Goal: Check status: Check status

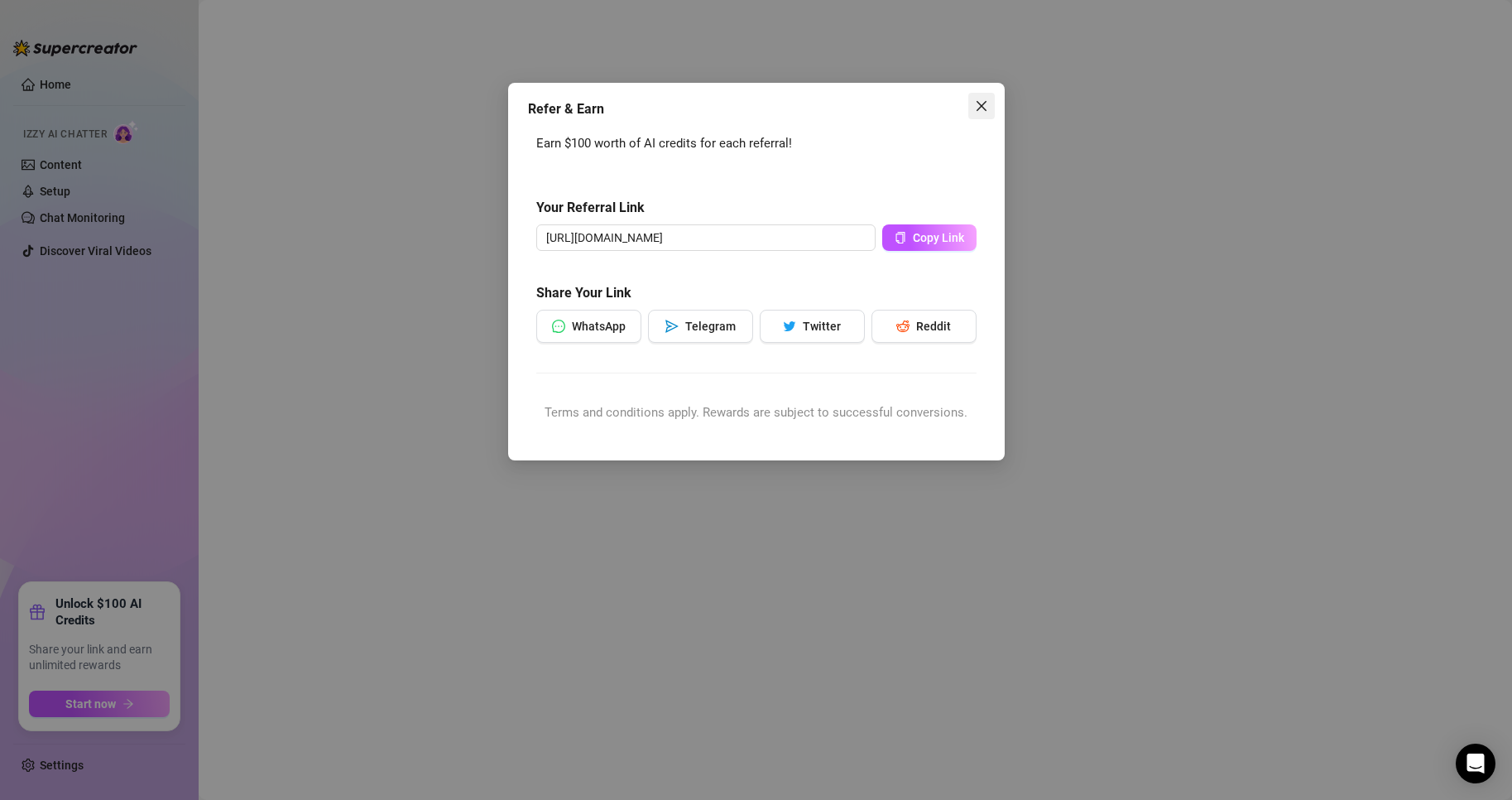
click at [983, 103] on icon "close" at bounding box center [980, 106] width 10 height 10
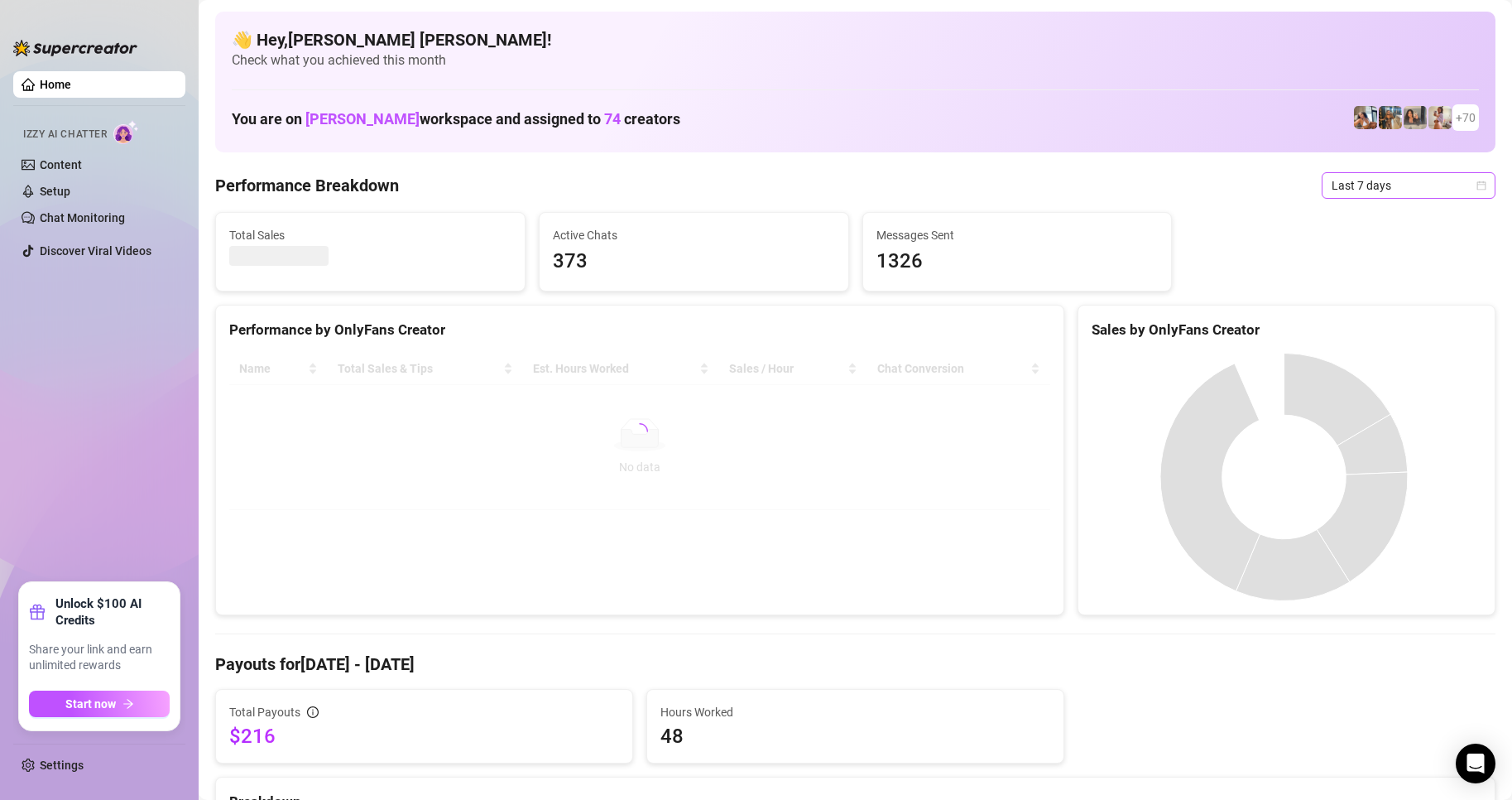
click at [1477, 185] on icon "calendar" at bounding box center [1481, 185] width 9 height 9
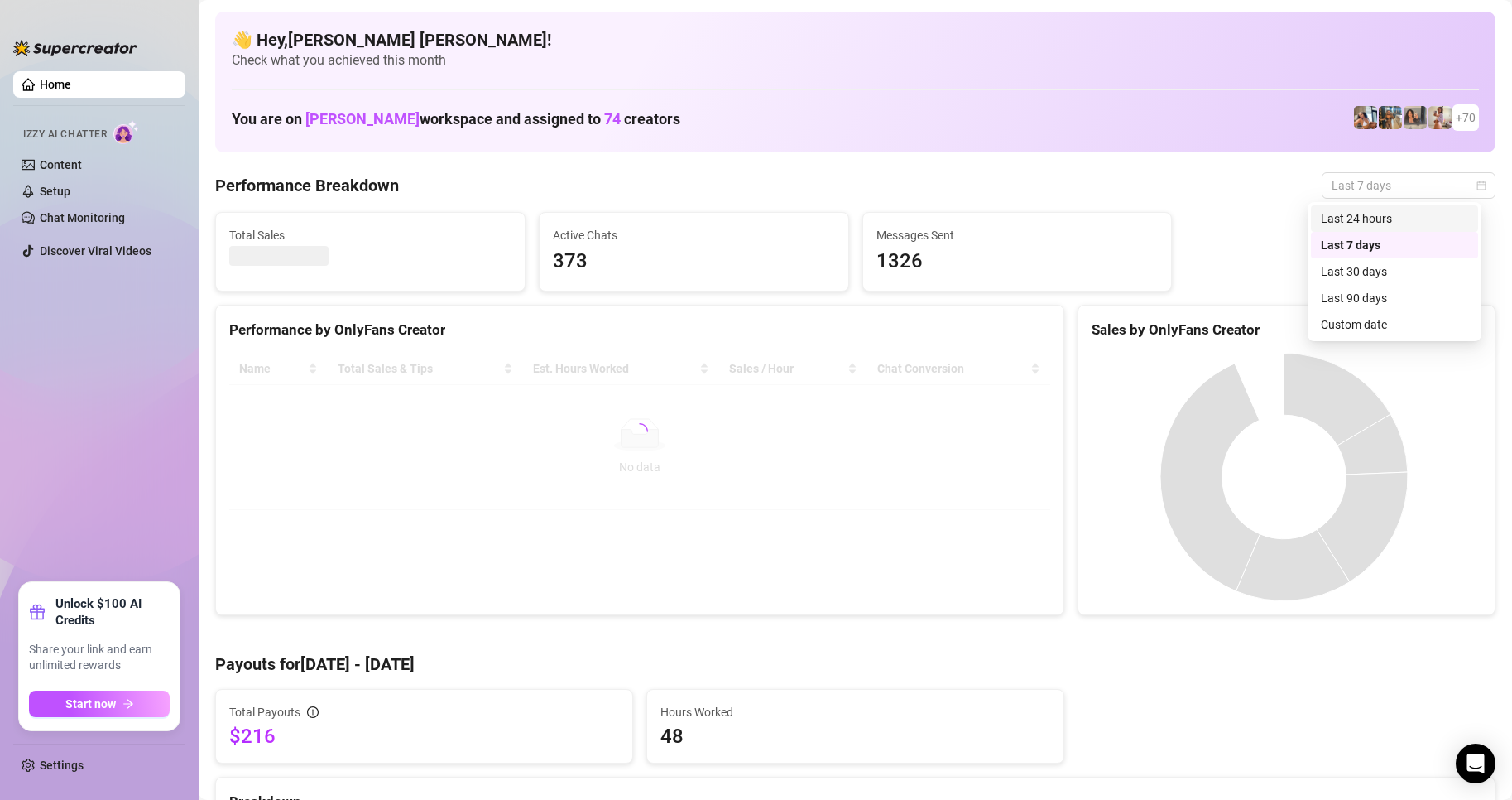
click at [1324, 320] on div "Custom date" at bounding box center [1394, 325] width 147 height 18
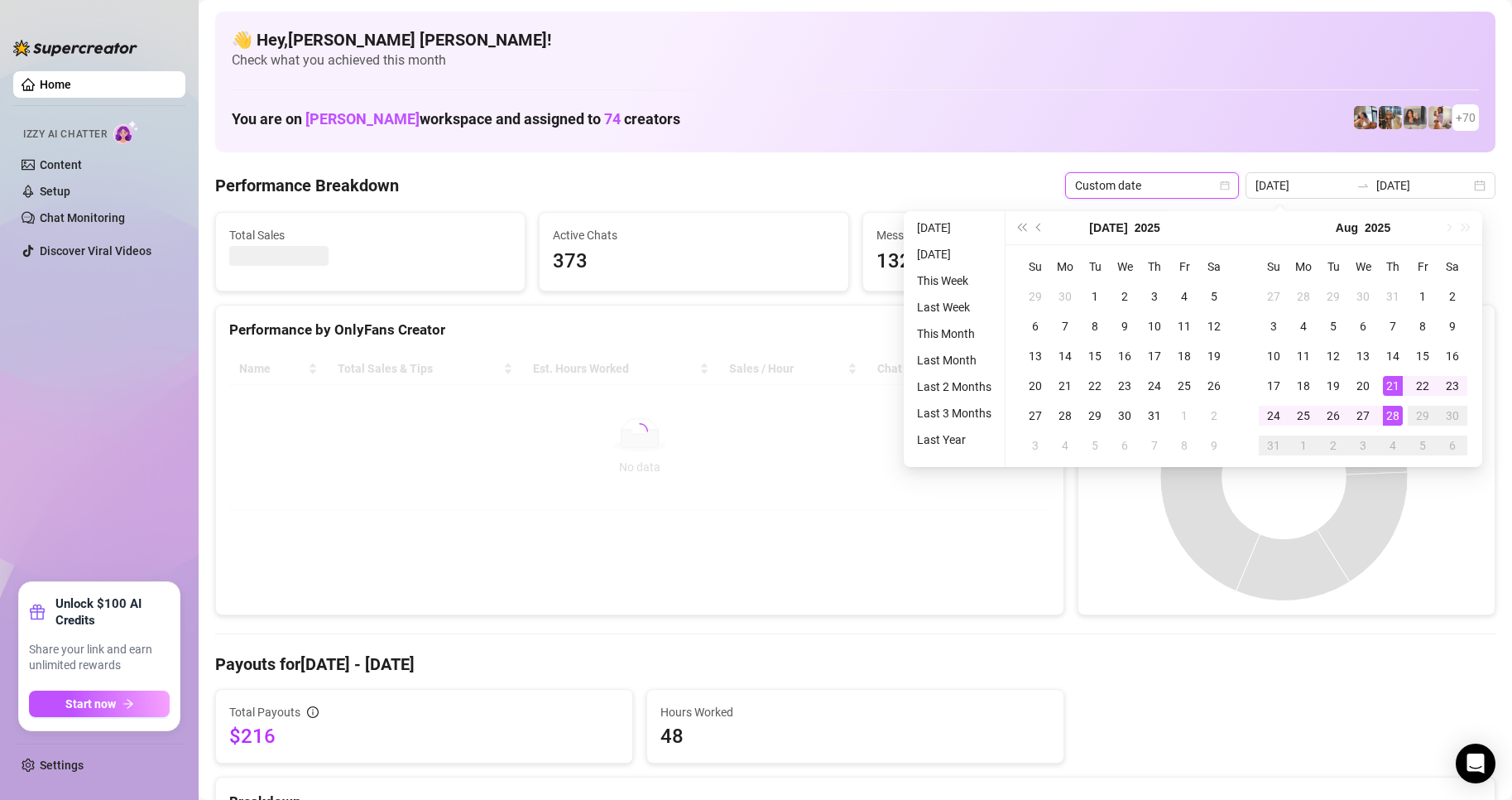
click at [1398, 416] on div "28" at bounding box center [1393, 416] width 20 height 20
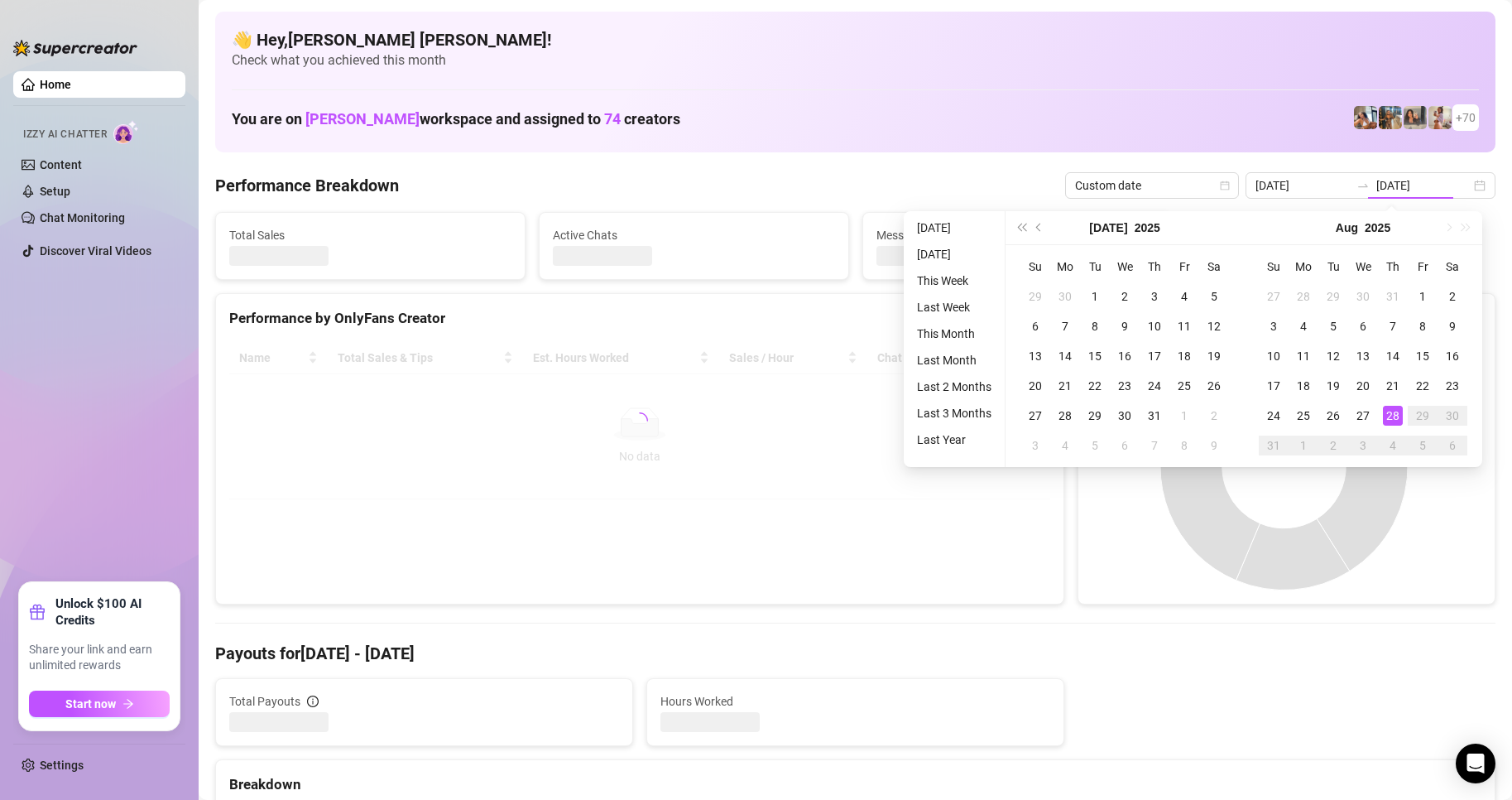
type input "[DATE]"
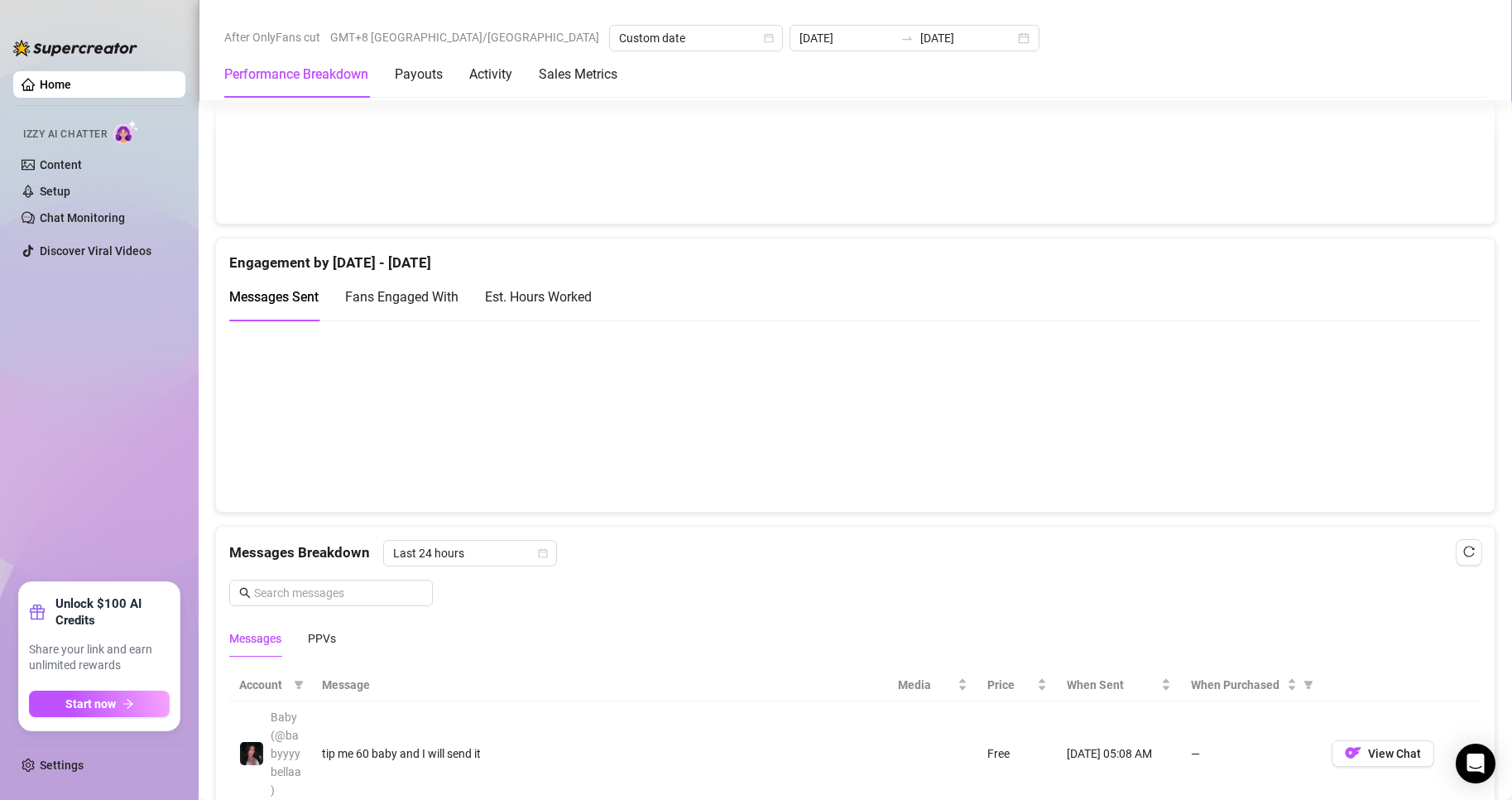
scroll to position [1407, 0]
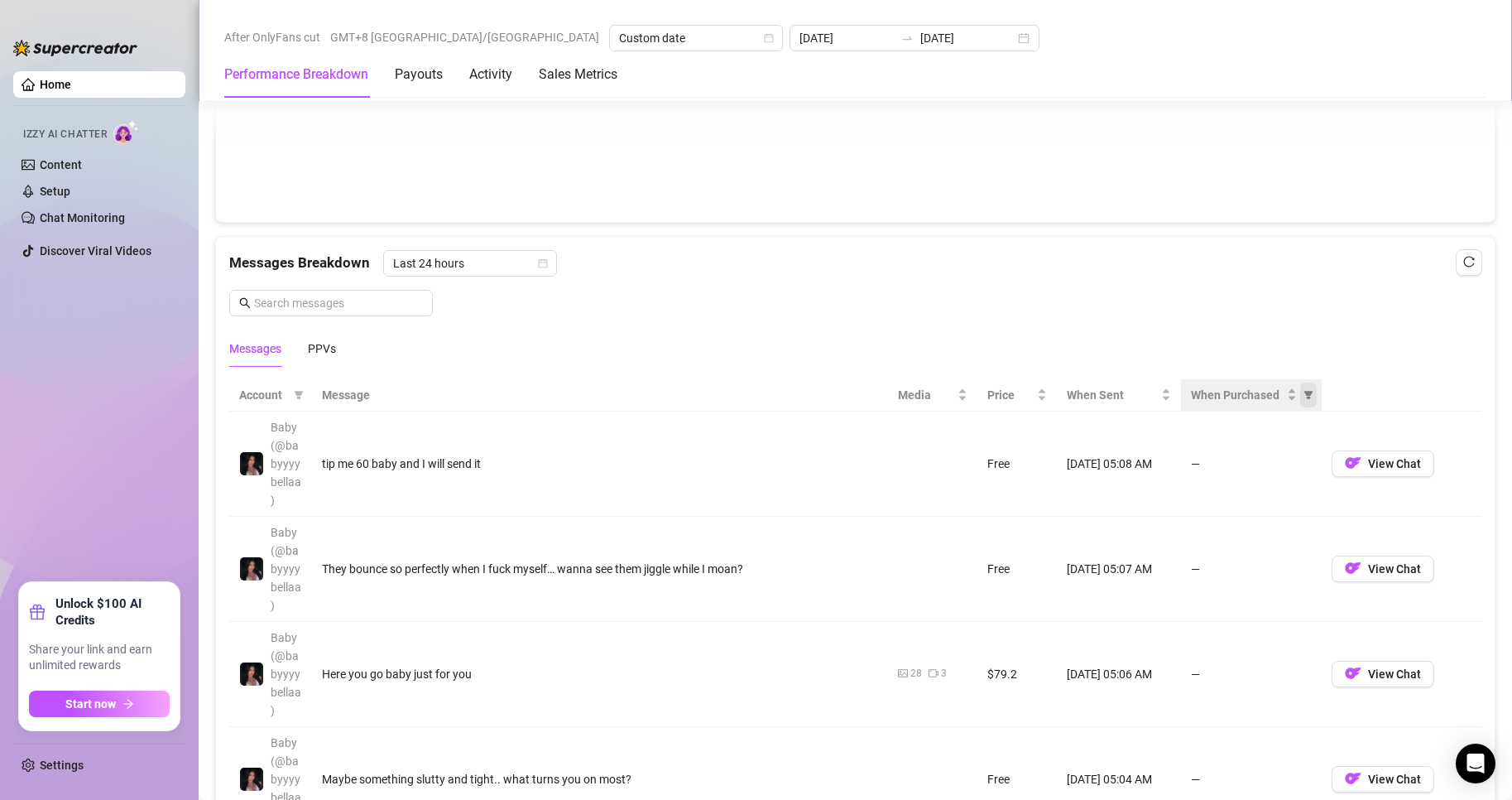
click at [1304, 400] on icon "filter" at bounding box center [1309, 395] width 10 height 10
click at [1223, 461] on span "Purchased" at bounding box center [1245, 461] width 56 height 13
radio input "true"
click at [1283, 515] on span "OK" at bounding box center [1286, 520] width 16 height 13
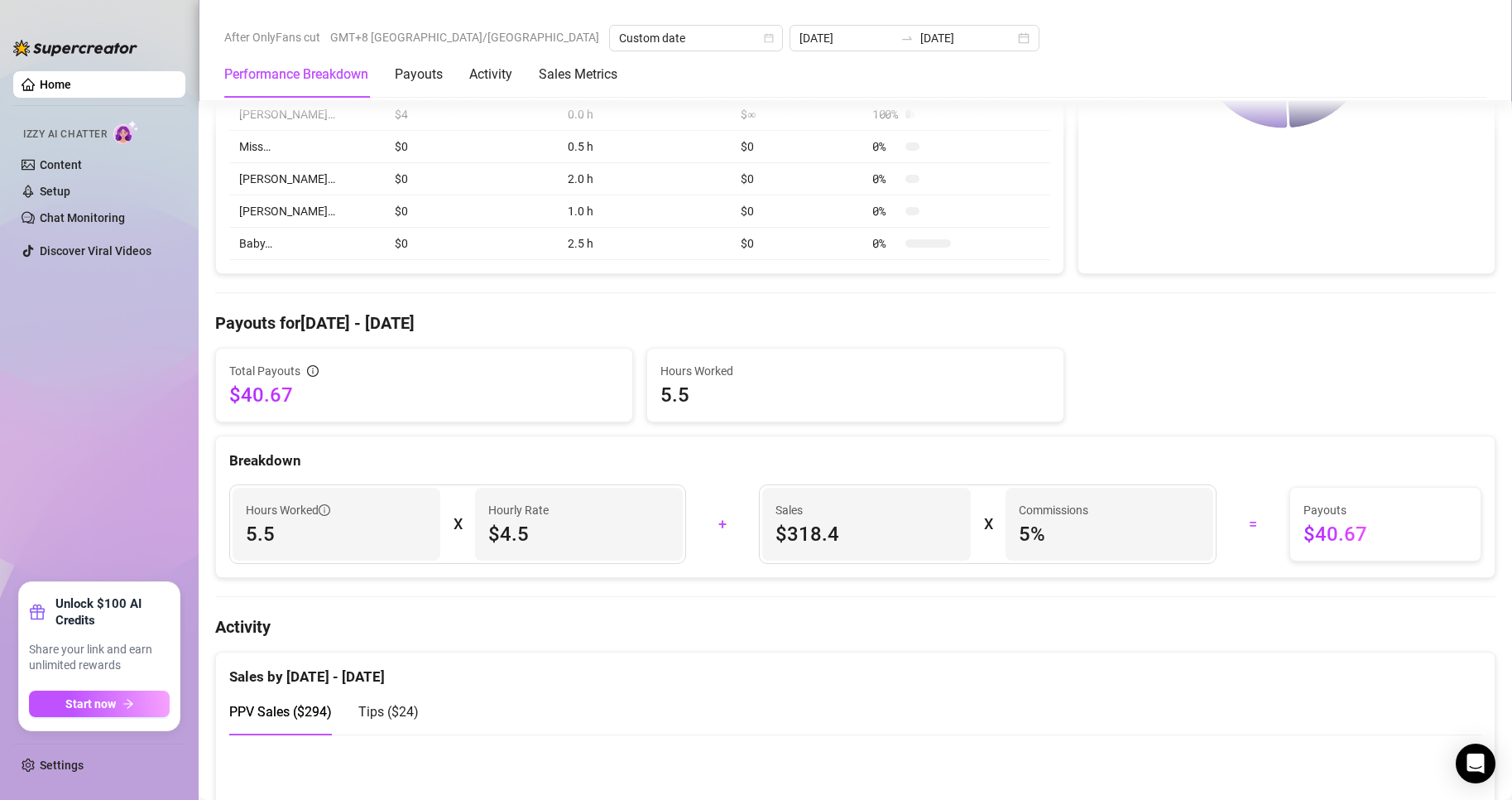
scroll to position [414, 0]
